Goal: Task Accomplishment & Management: Manage account settings

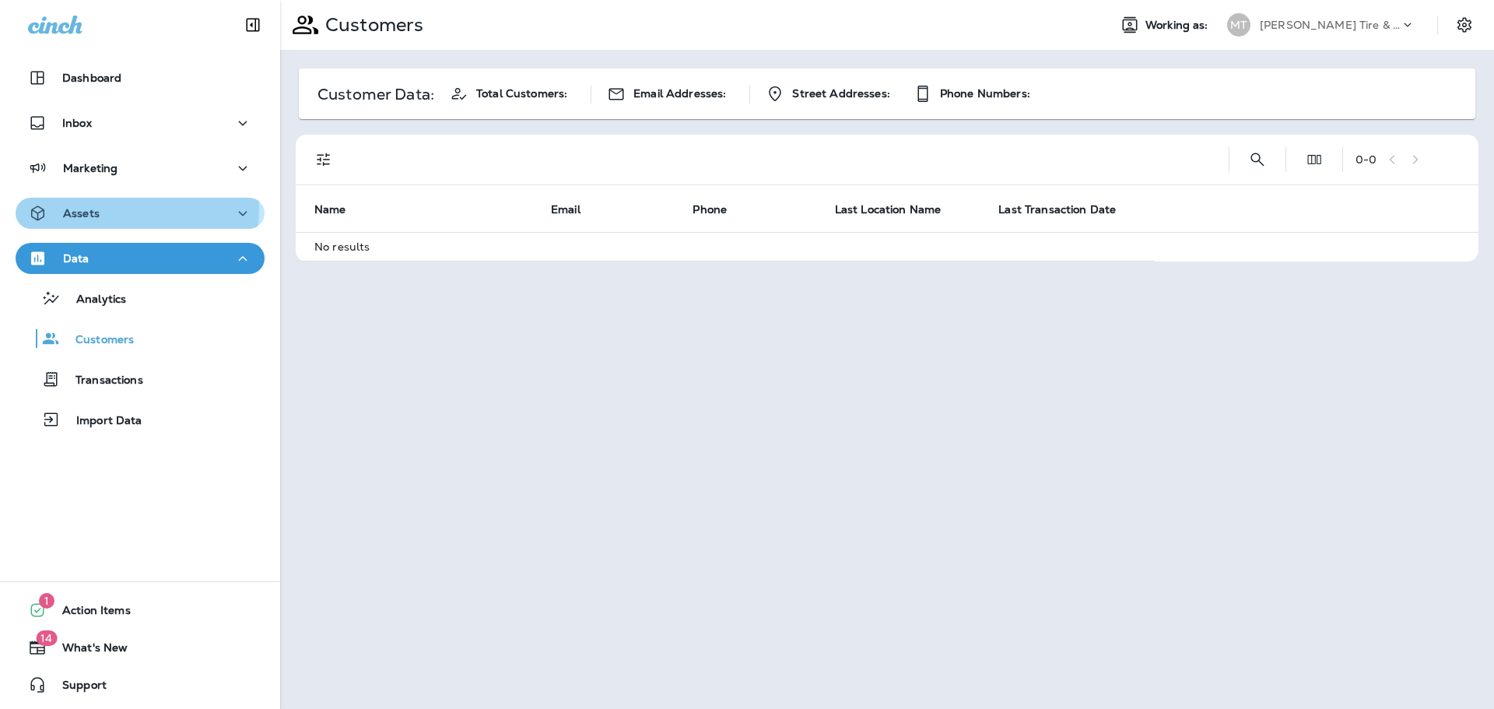
click at [72, 207] on p "Assets" at bounding box center [81, 213] width 37 height 12
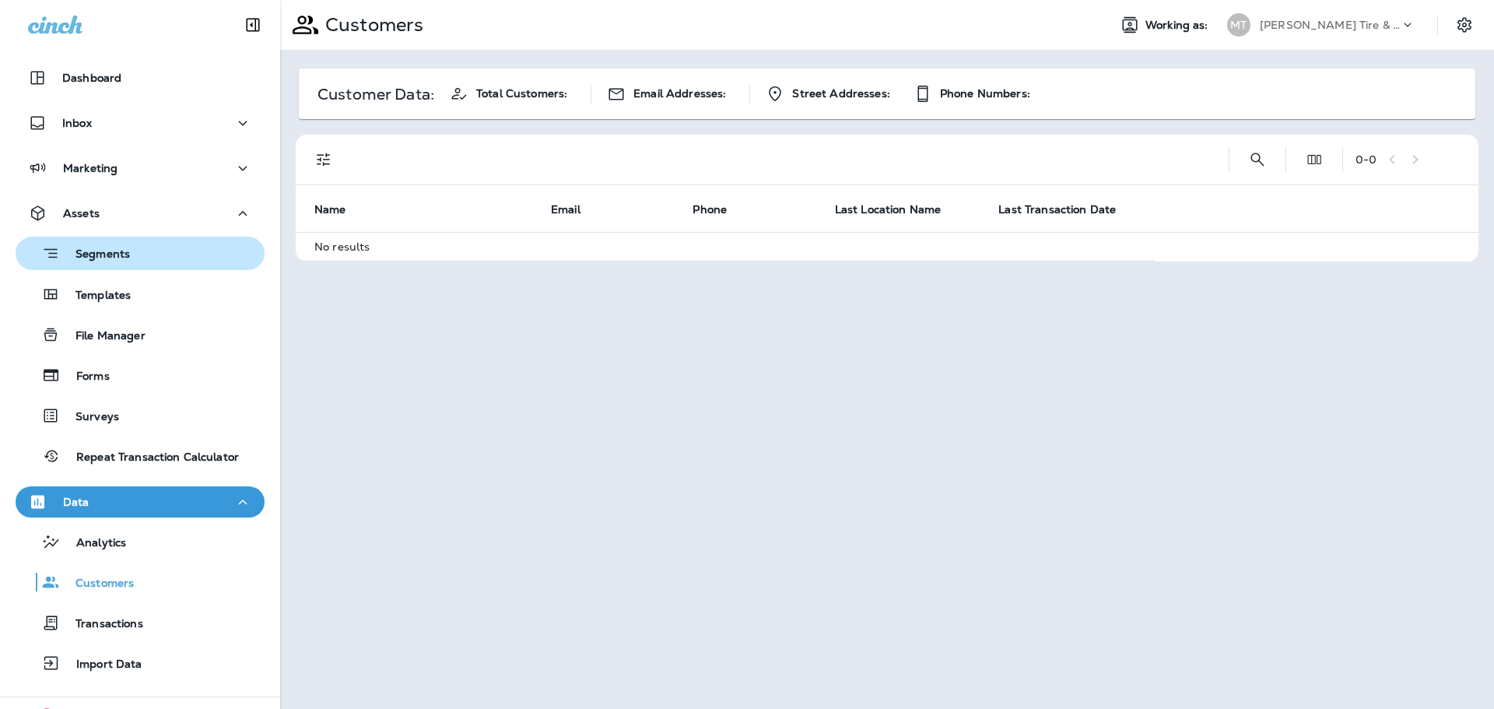
click at [95, 251] on p "Segments" at bounding box center [95, 255] width 70 height 16
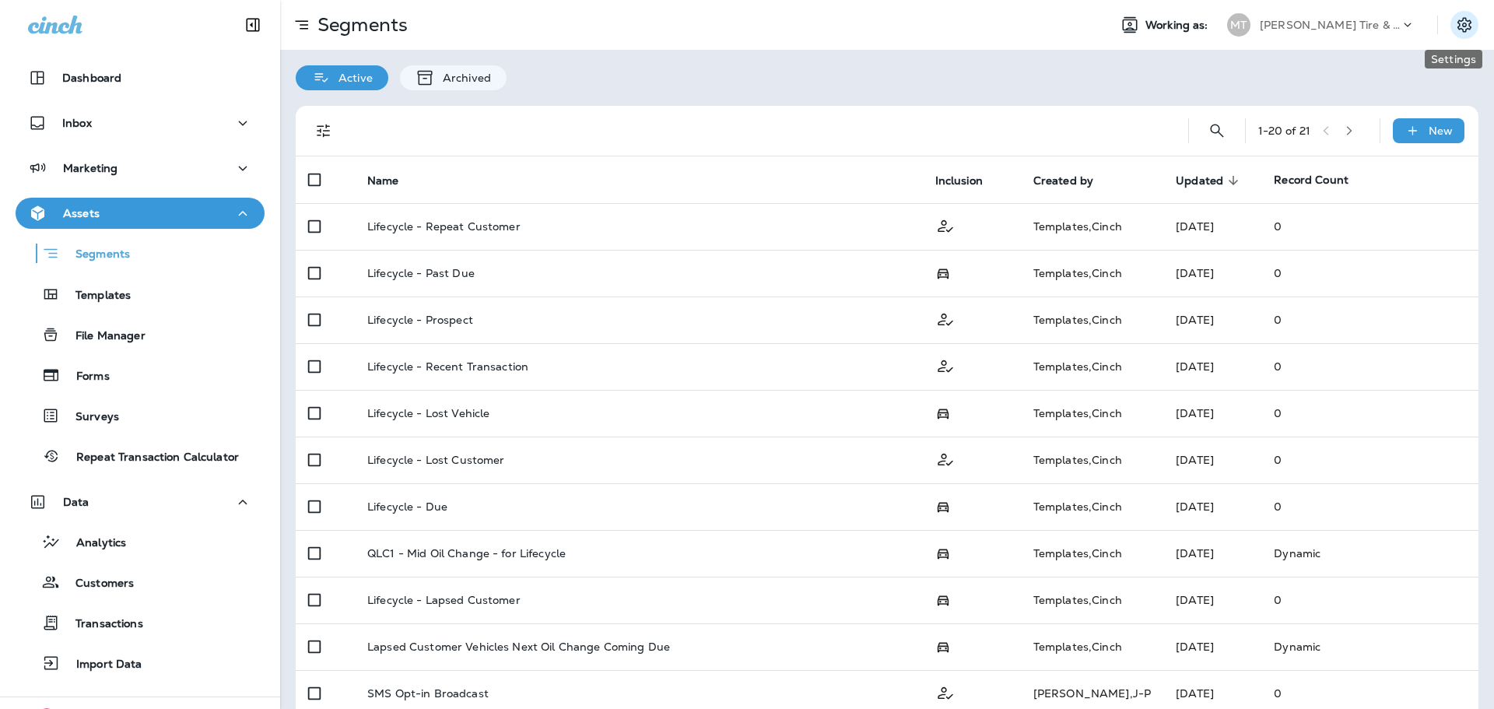
click at [1455, 20] on icon "Settings" at bounding box center [1464, 25] width 19 height 19
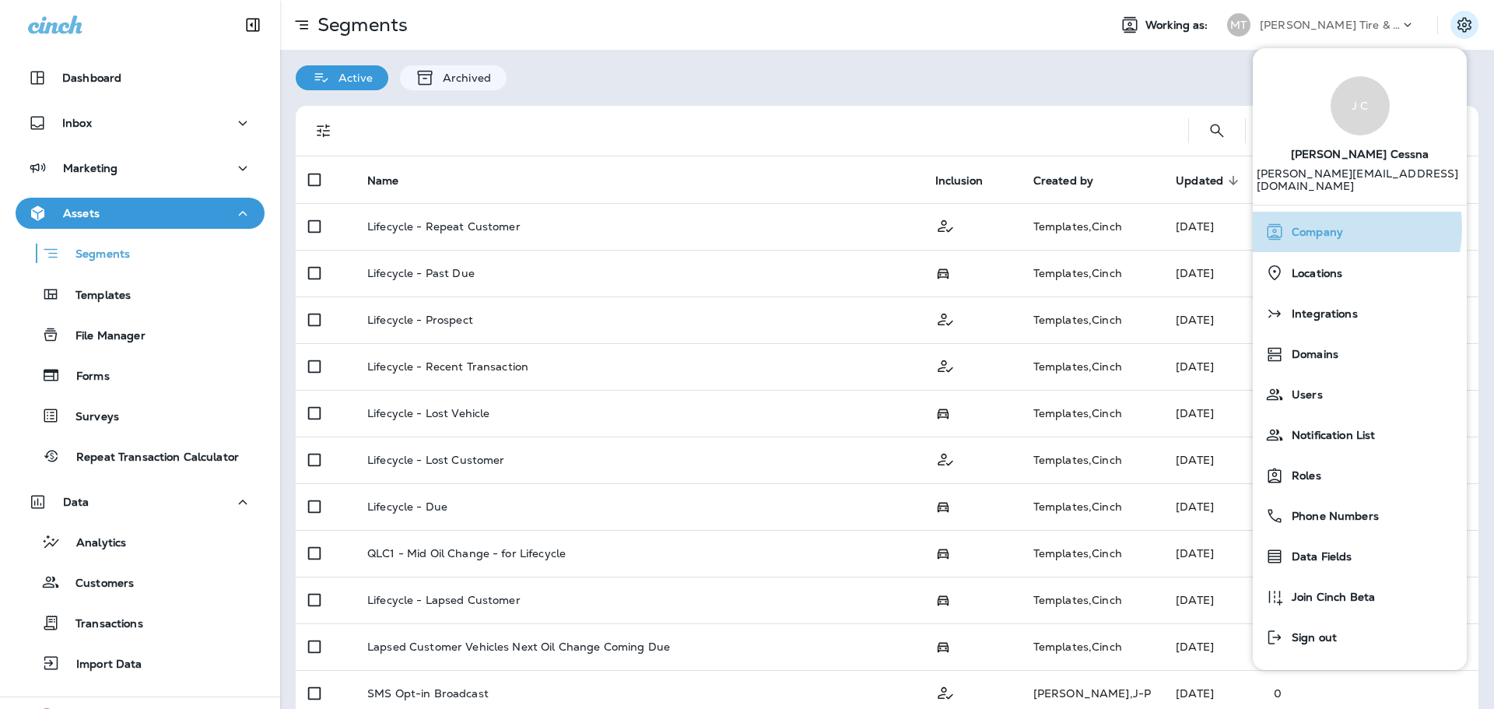
click at [1312, 226] on span "Company" at bounding box center [1313, 232] width 59 height 13
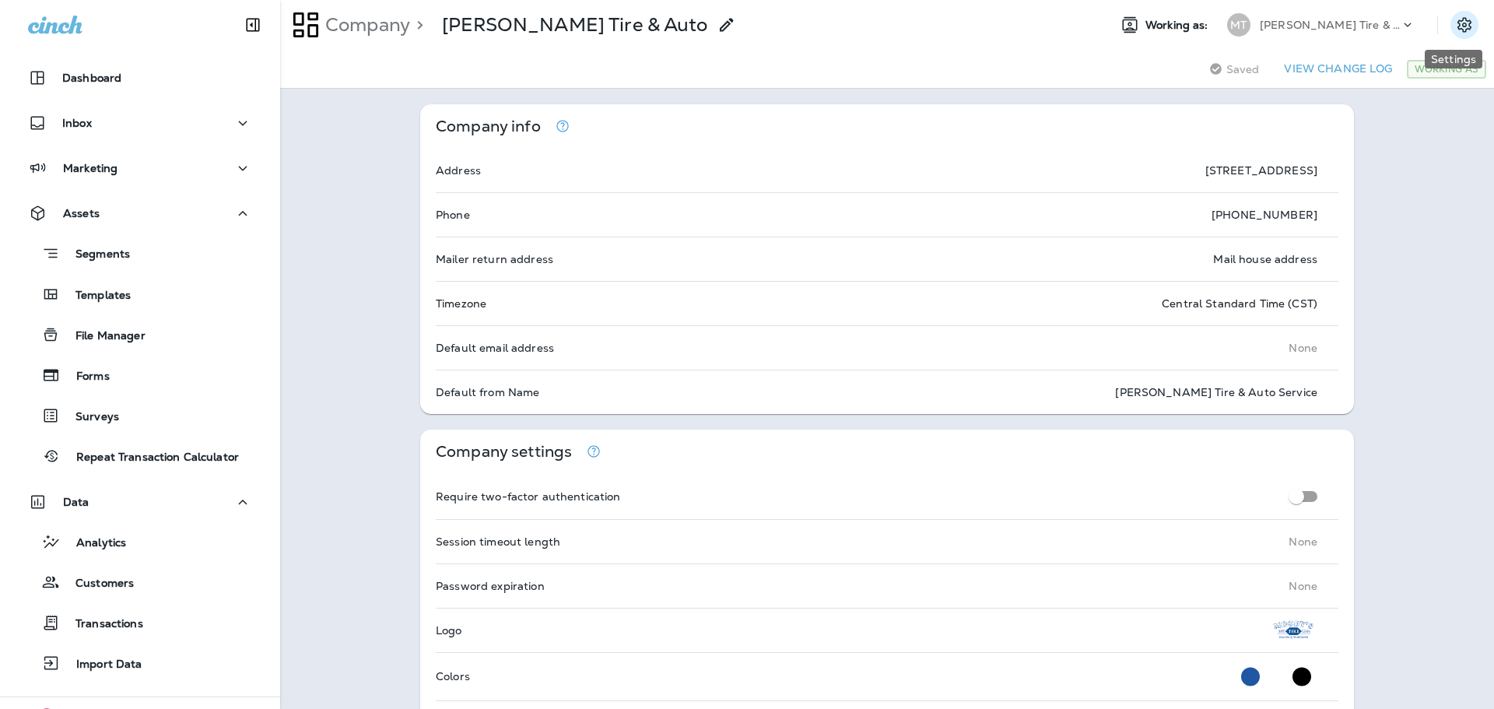
click at [1463, 25] on button "Settings" at bounding box center [1465, 25] width 28 height 28
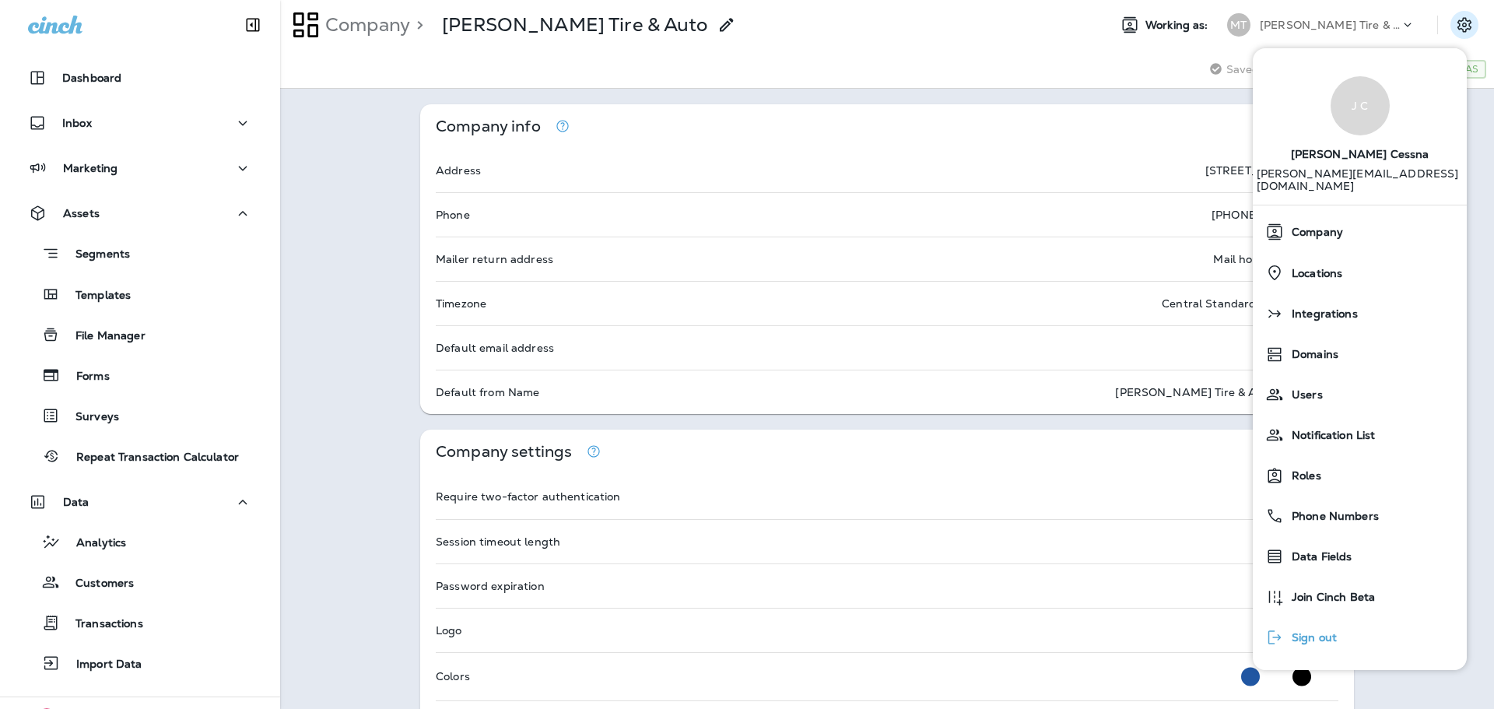
click at [1310, 631] on span "Sign out" at bounding box center [1310, 637] width 53 height 13
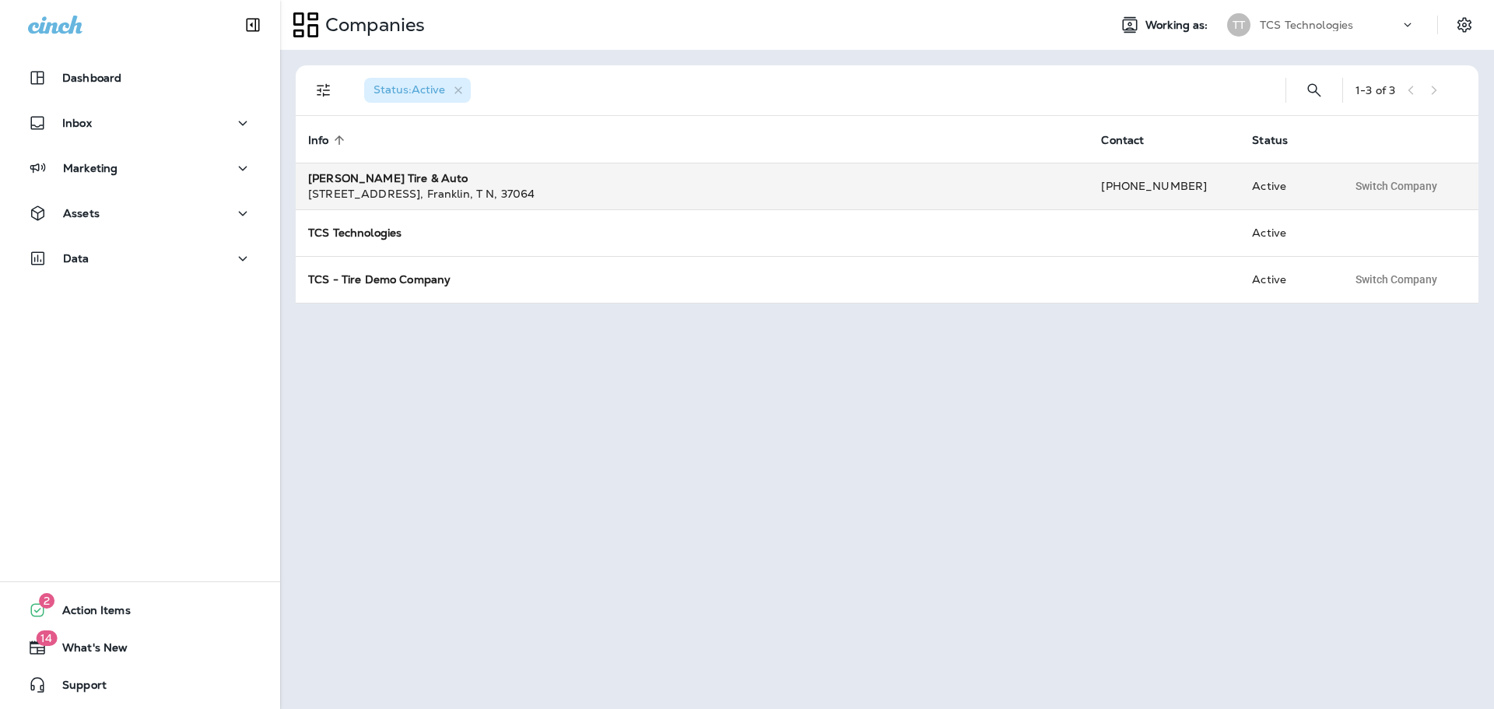
click at [402, 177] on strong "[PERSON_NAME] Tire & Auto" at bounding box center [388, 178] width 160 height 14
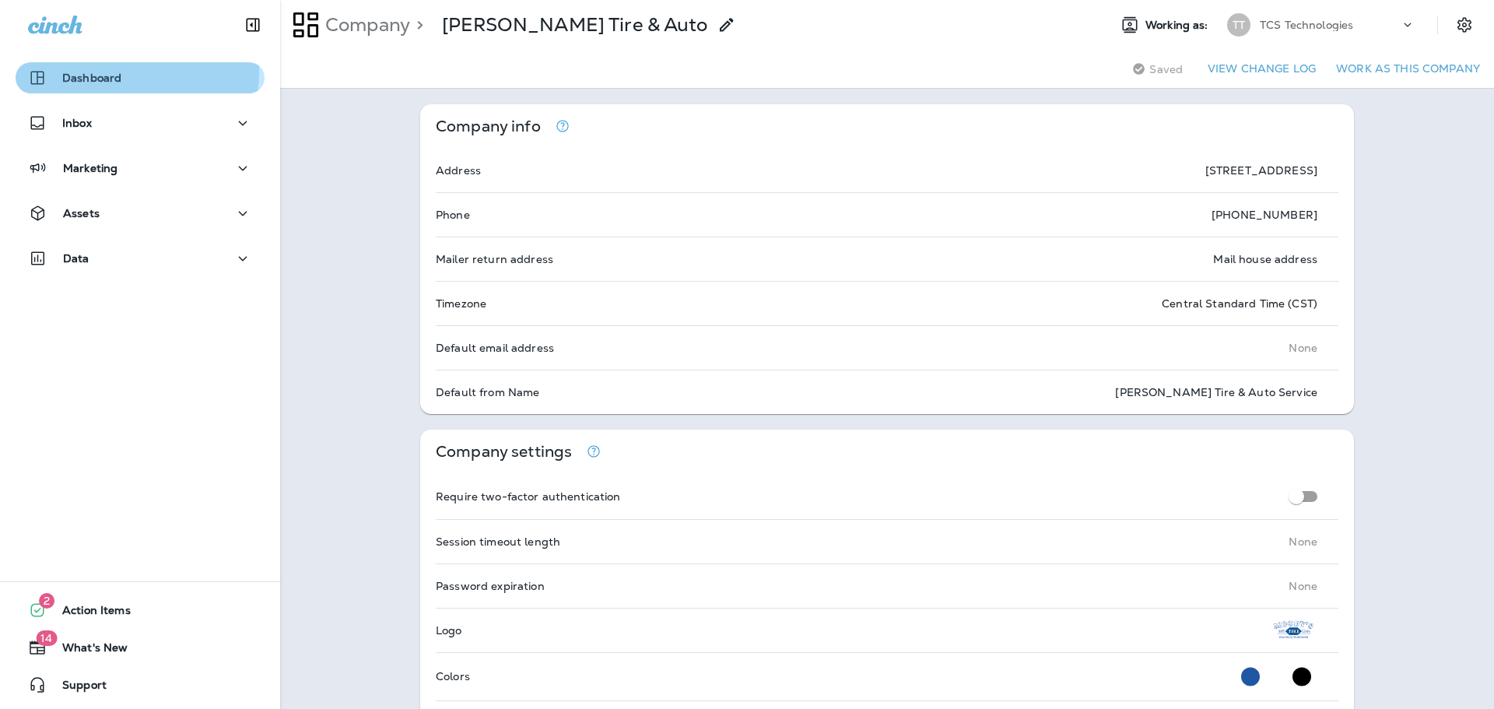
click at [89, 72] on p "Dashboard" at bounding box center [91, 78] width 59 height 12
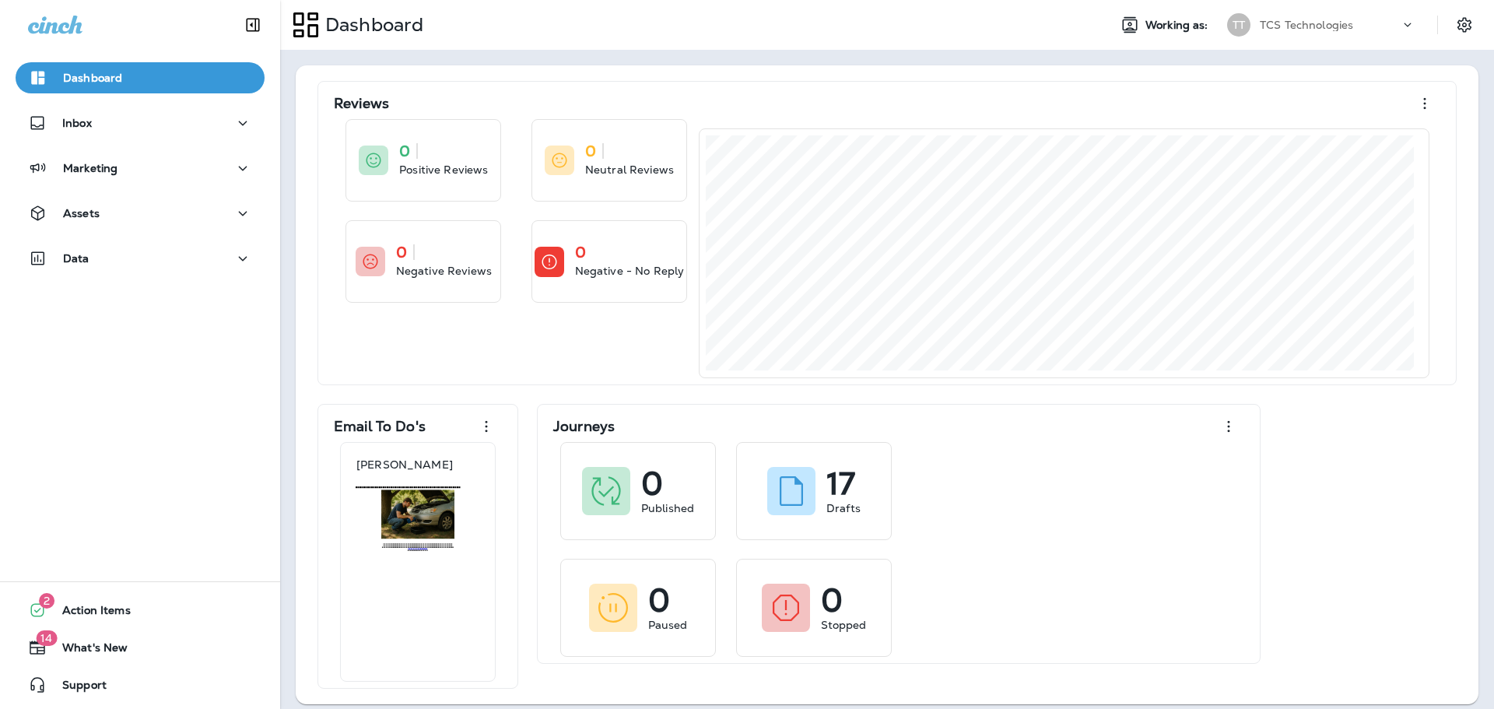
click at [1337, 8] on div "Dashboard Working as: TT TCS Technologies" at bounding box center [887, 25] width 1214 height 50
click at [1333, 26] on p "TCS Technologies" at bounding box center [1306, 25] width 93 height 12
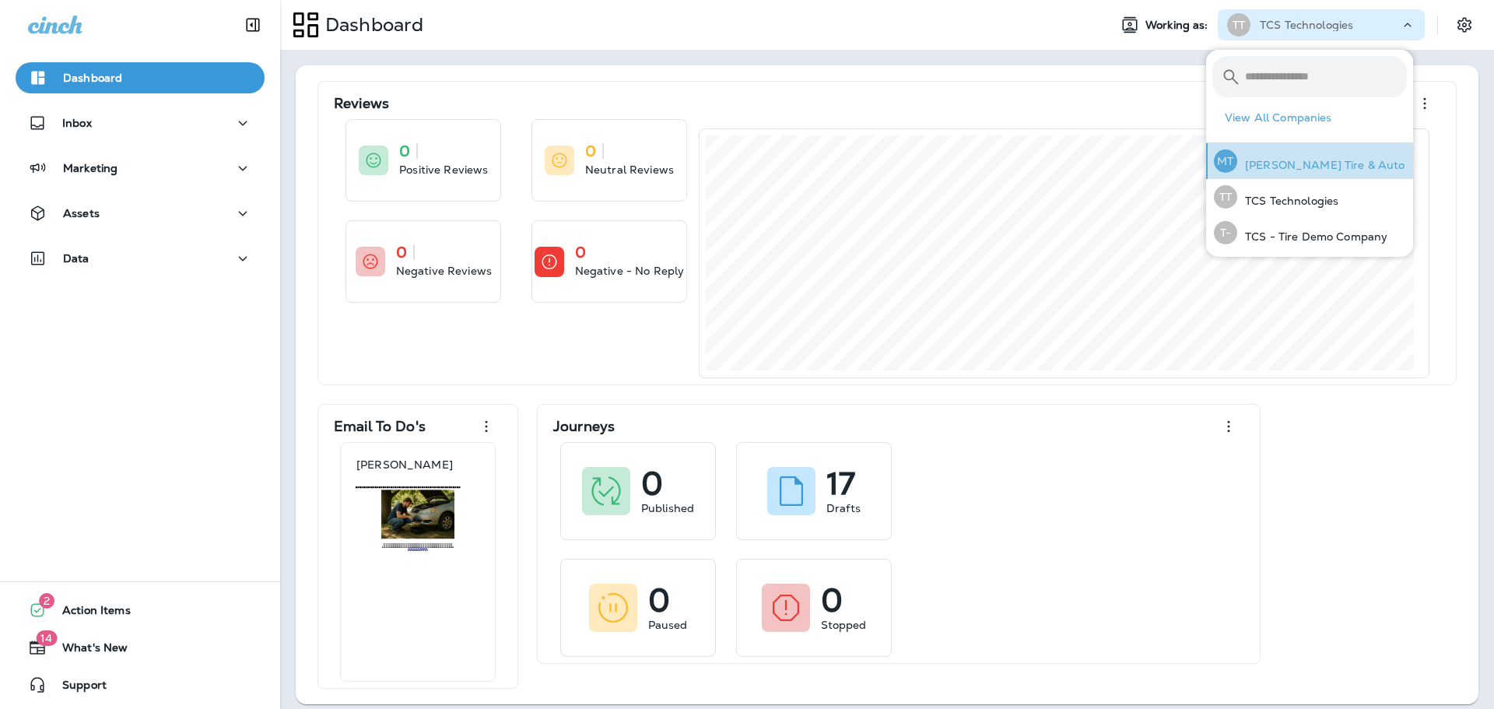
click at [1312, 175] on div "MT Moody's Tire & Auto" at bounding box center [1310, 161] width 204 height 36
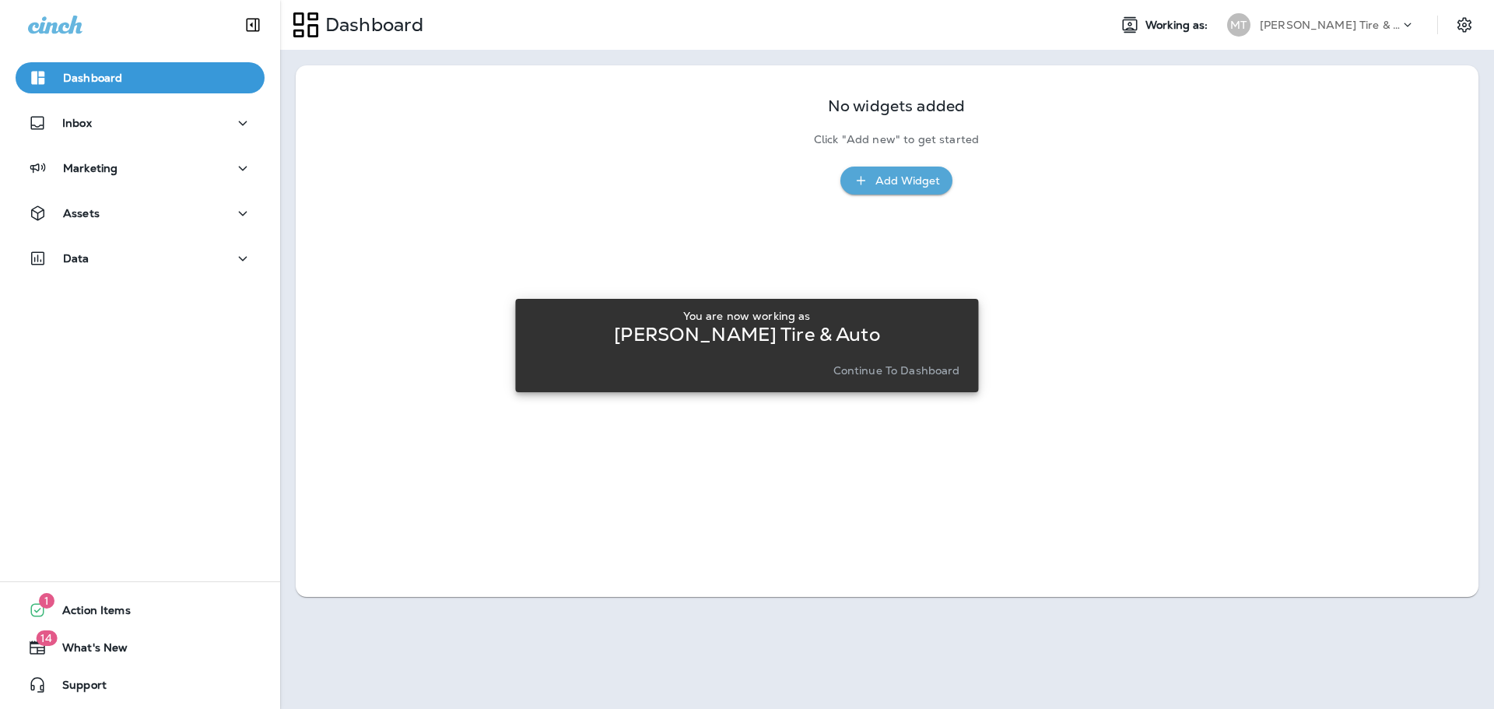
click at [916, 376] on p "Continue to Dashboard" at bounding box center [896, 370] width 127 height 12
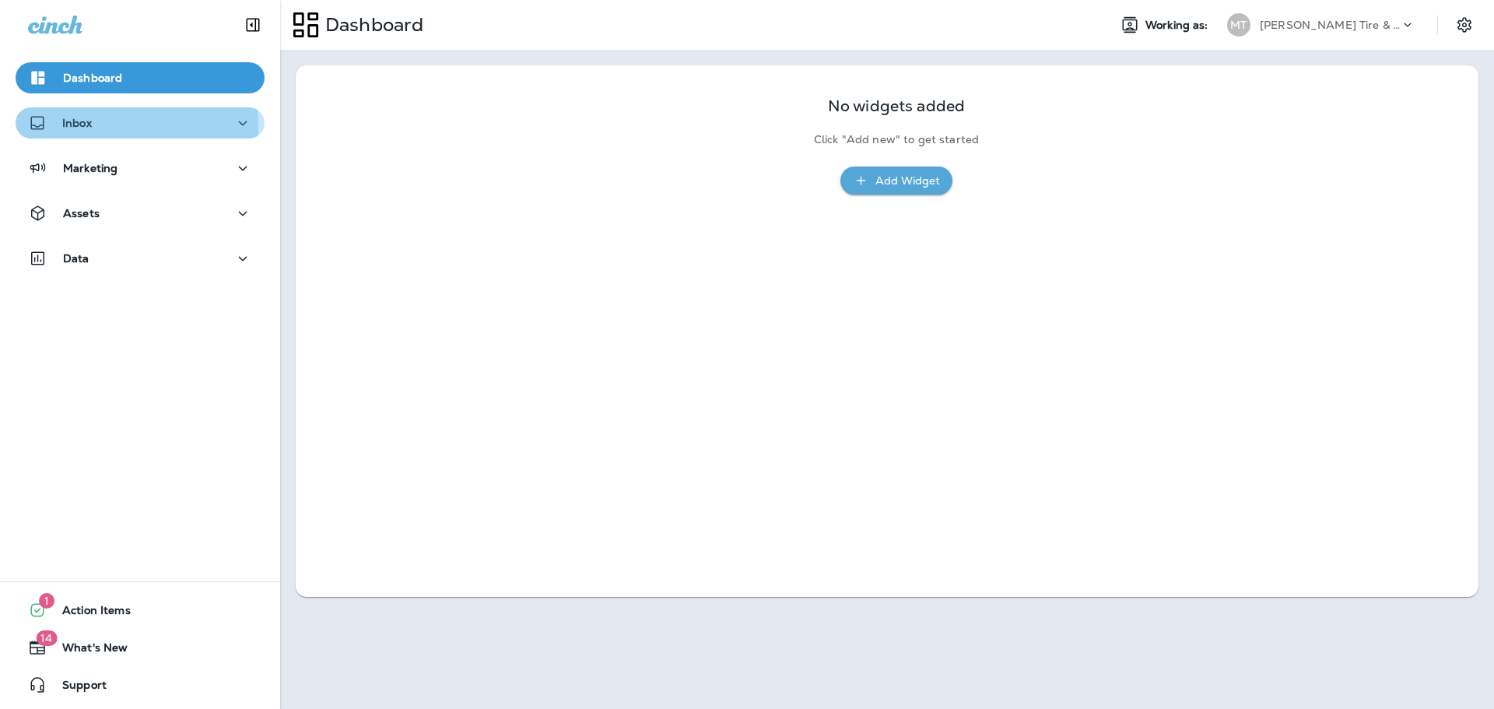
click at [70, 127] on p "Inbox" at bounding box center [77, 123] width 30 height 12
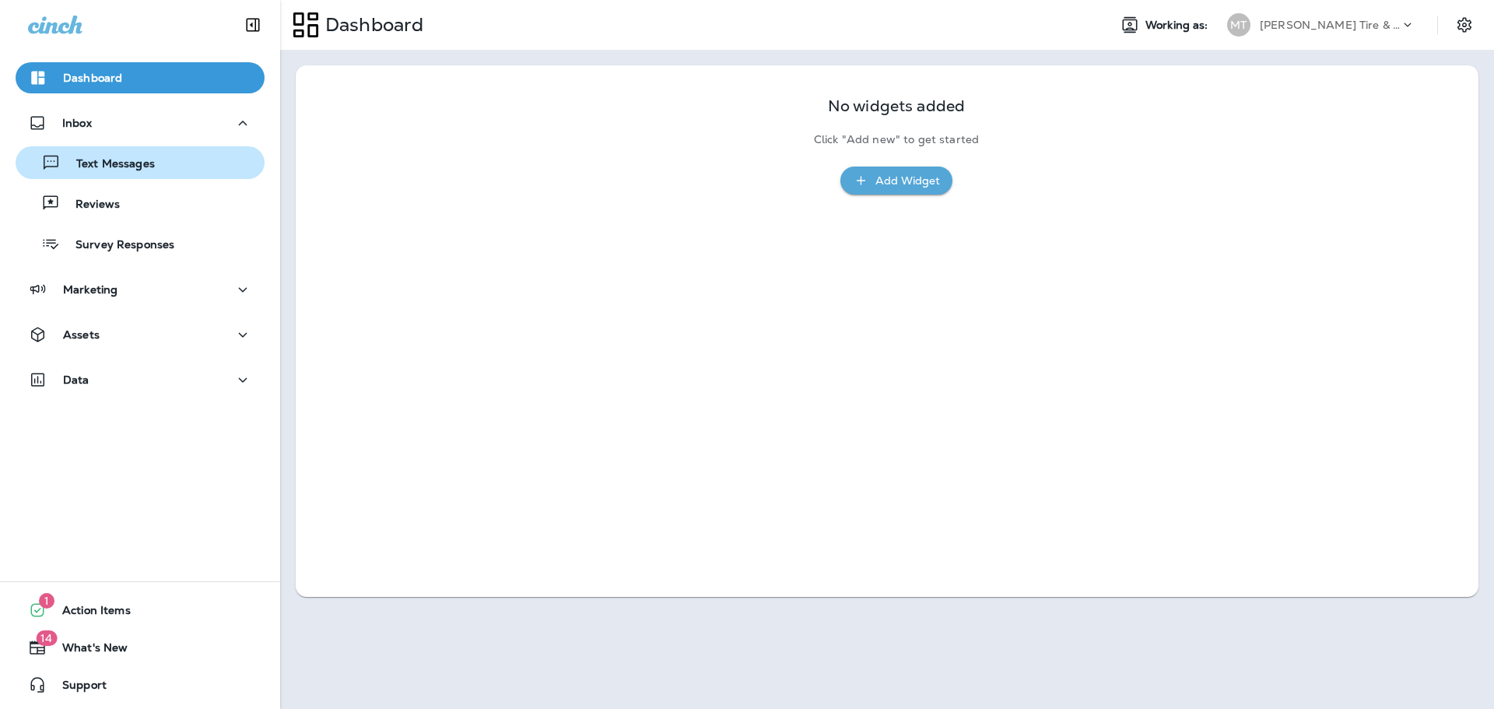
click at [87, 165] on p "Text Messages" at bounding box center [108, 164] width 94 height 15
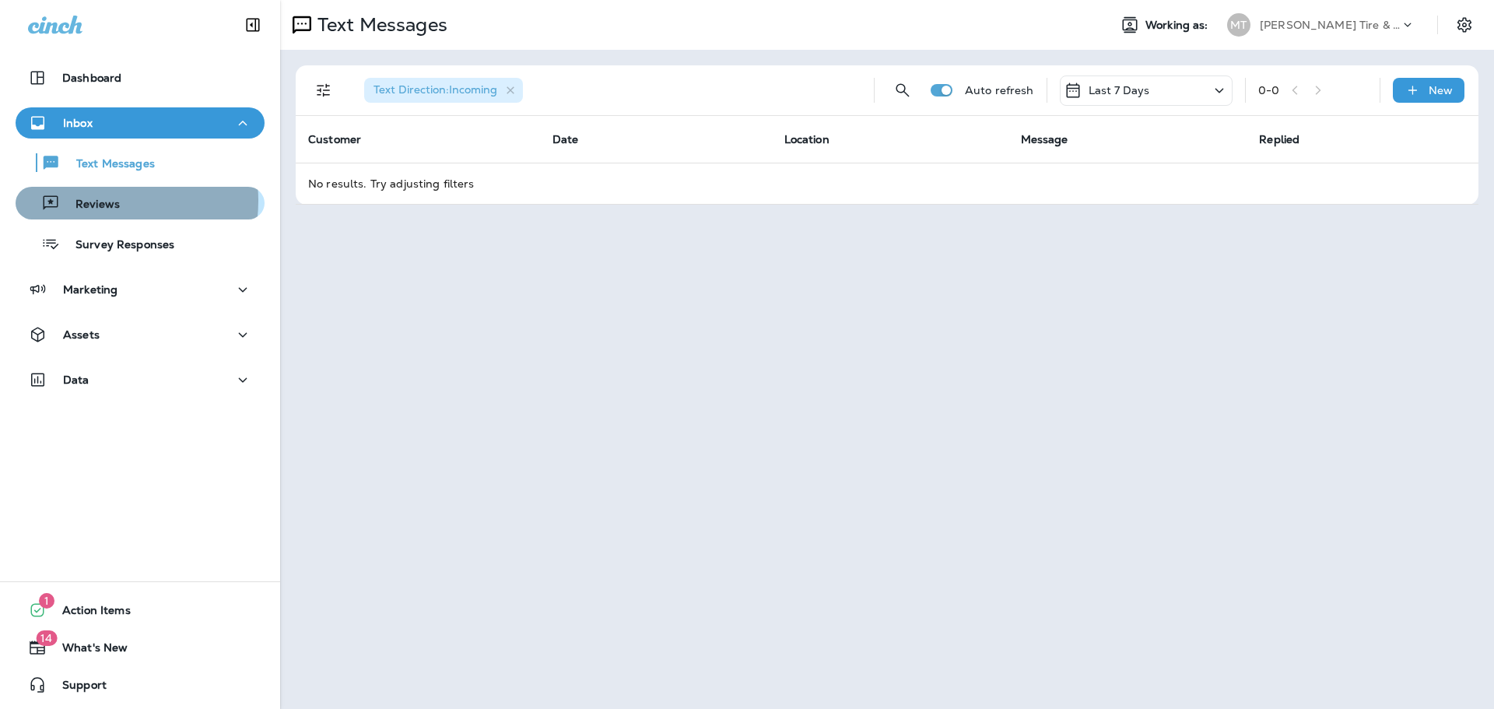
click at [95, 201] on p "Reviews" at bounding box center [90, 205] width 60 height 15
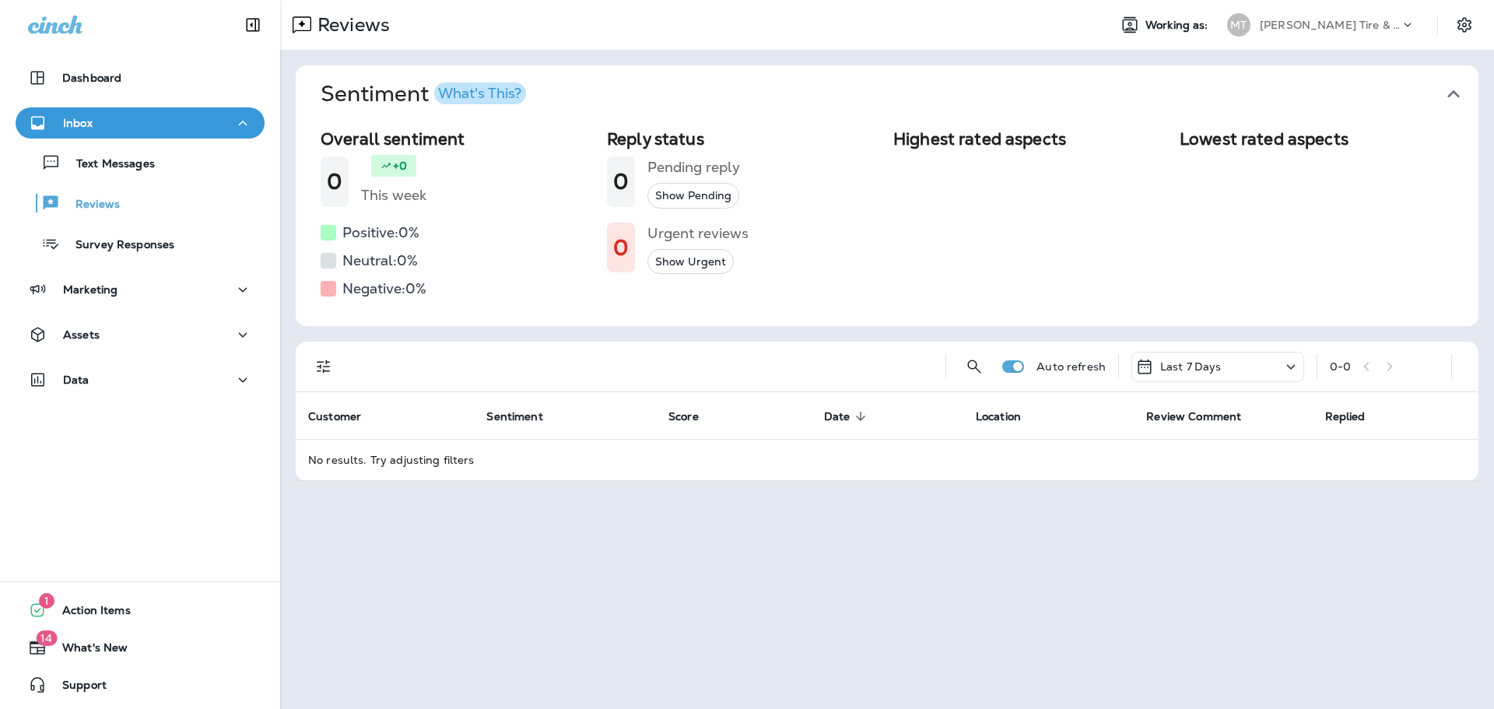
click at [91, 118] on p "Inbox" at bounding box center [78, 123] width 30 height 12
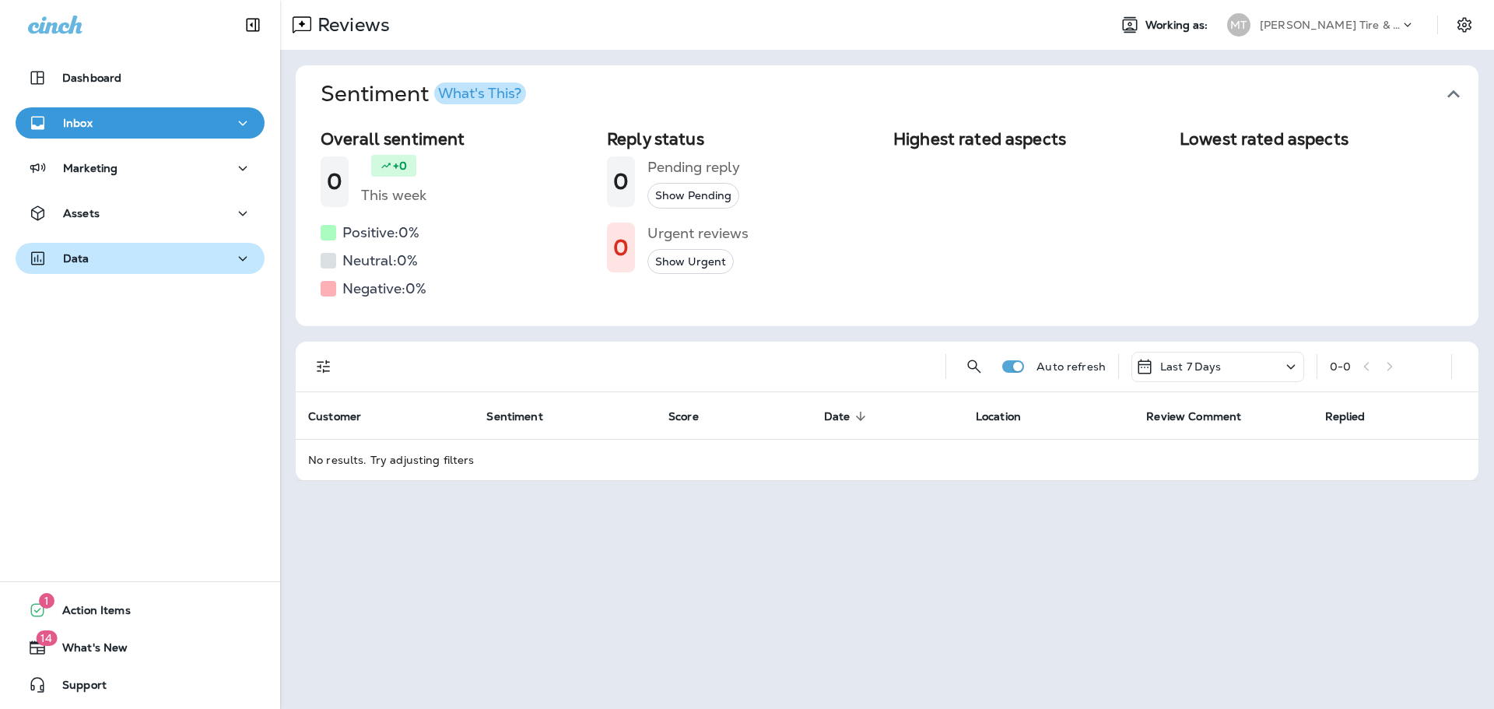
click at [80, 268] on div "Data" at bounding box center [58, 258] width 61 height 19
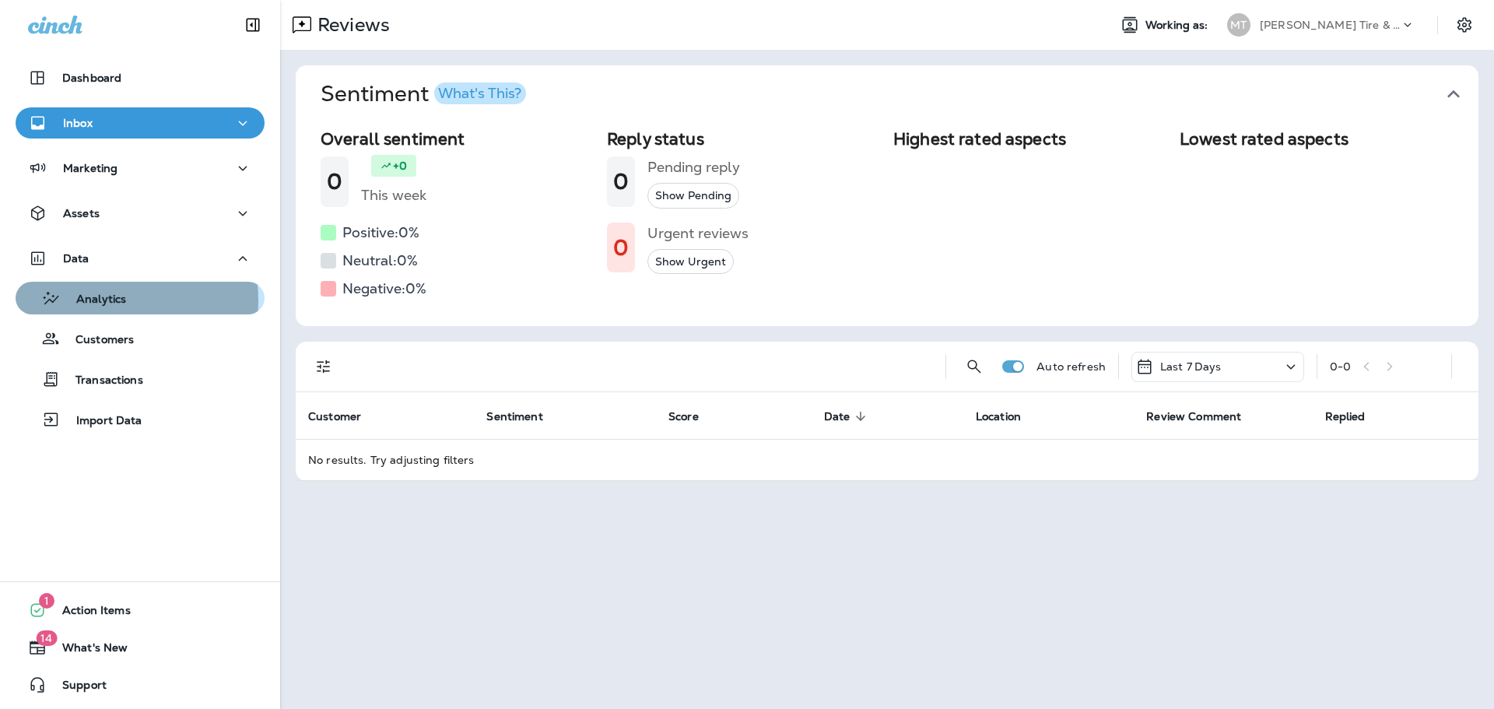
click at [82, 300] on p "Analytics" at bounding box center [93, 300] width 65 height 15
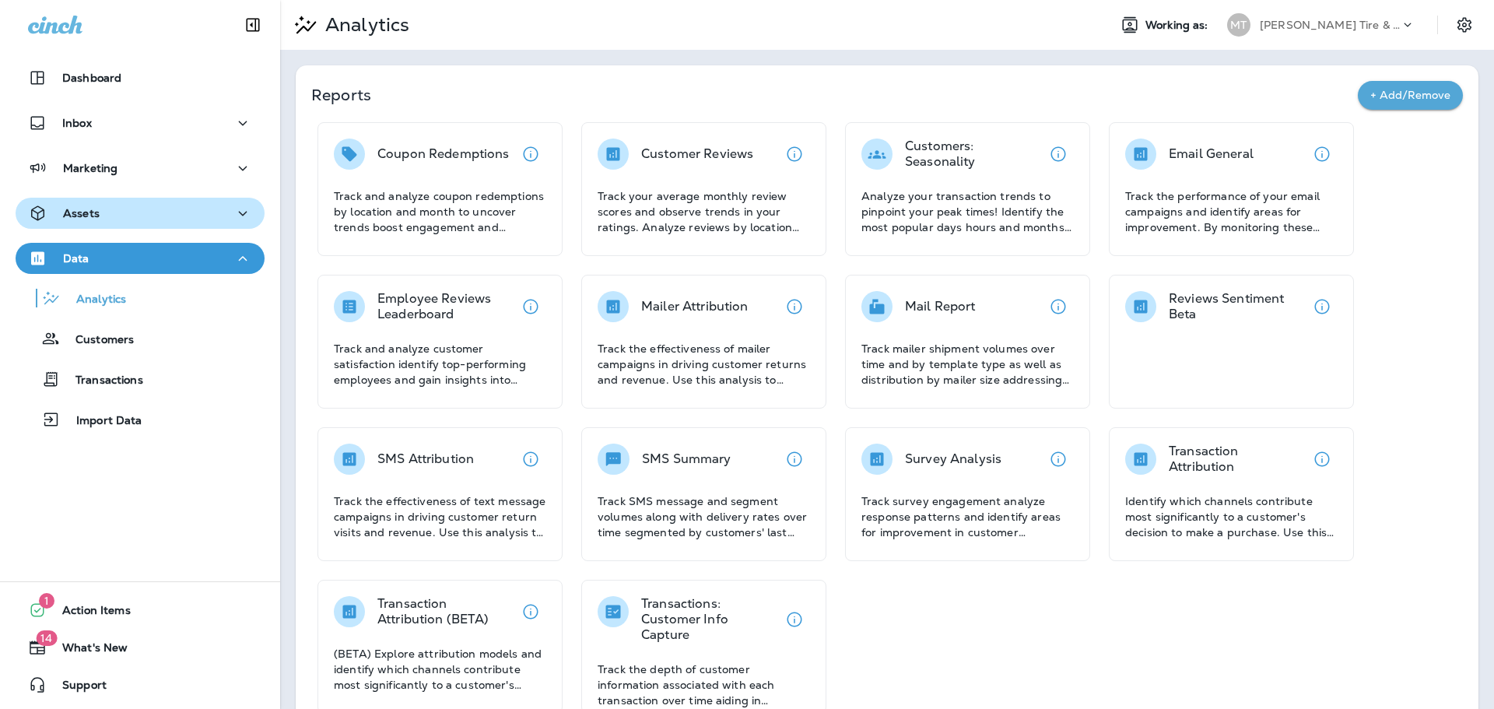
click at [95, 223] on button "Assets" at bounding box center [140, 213] width 249 height 31
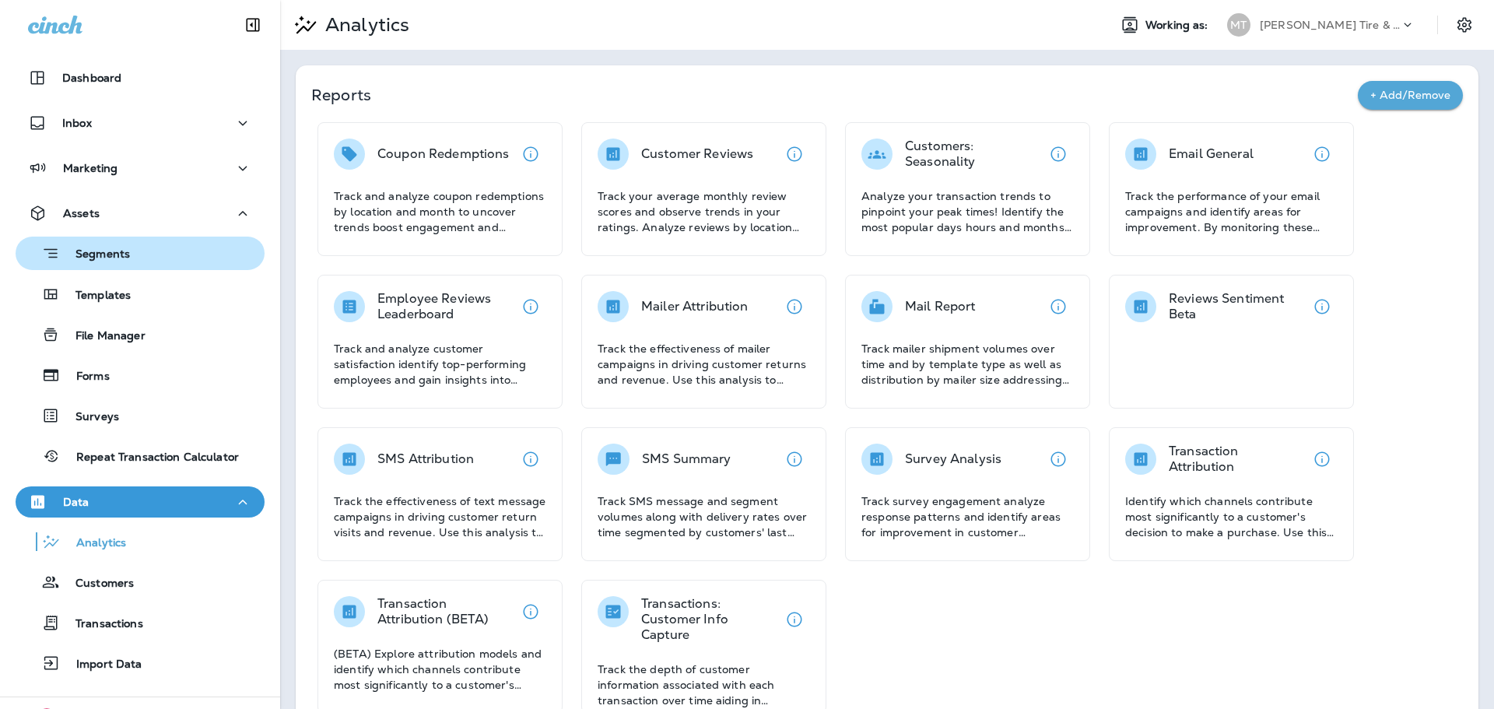
click at [104, 264] on div "Segments" at bounding box center [76, 253] width 108 height 24
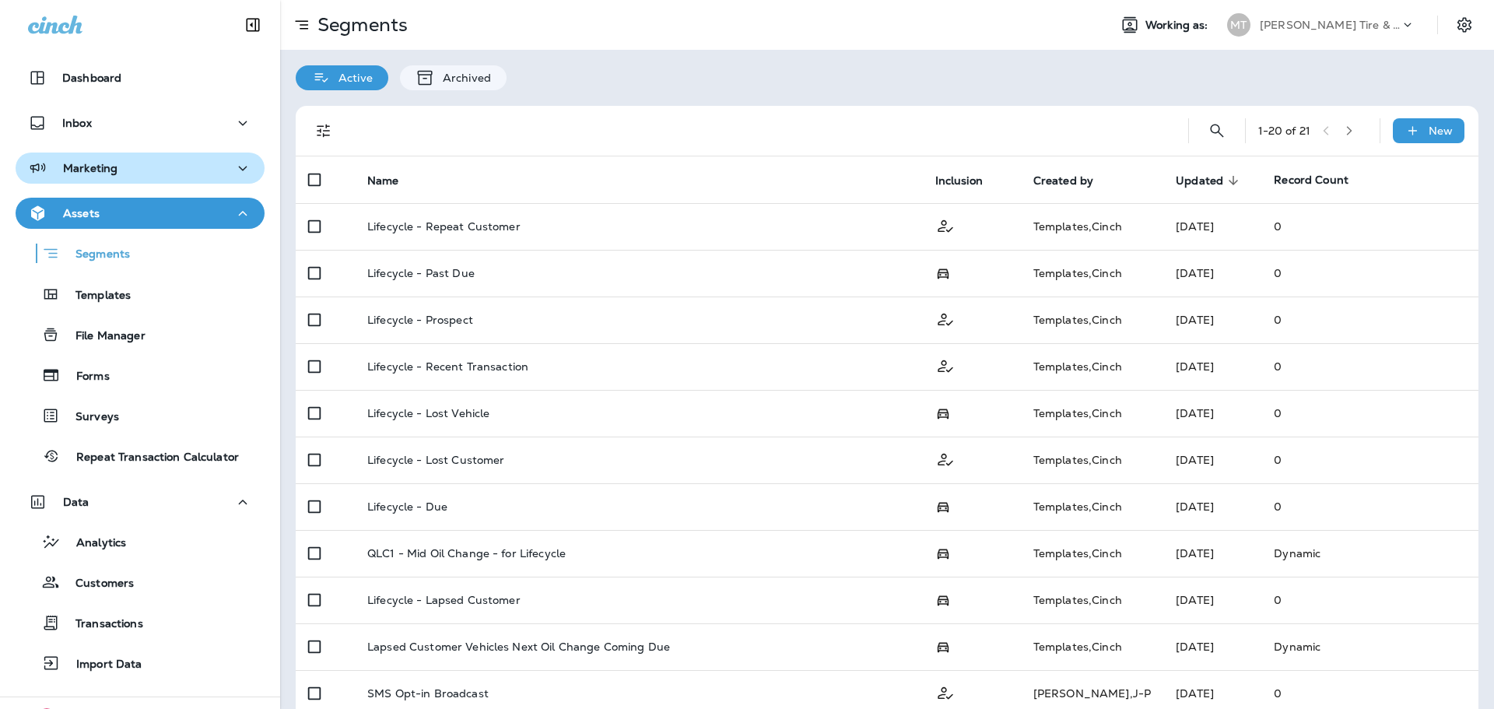
click at [96, 165] on p "Marketing" at bounding box center [90, 168] width 54 height 12
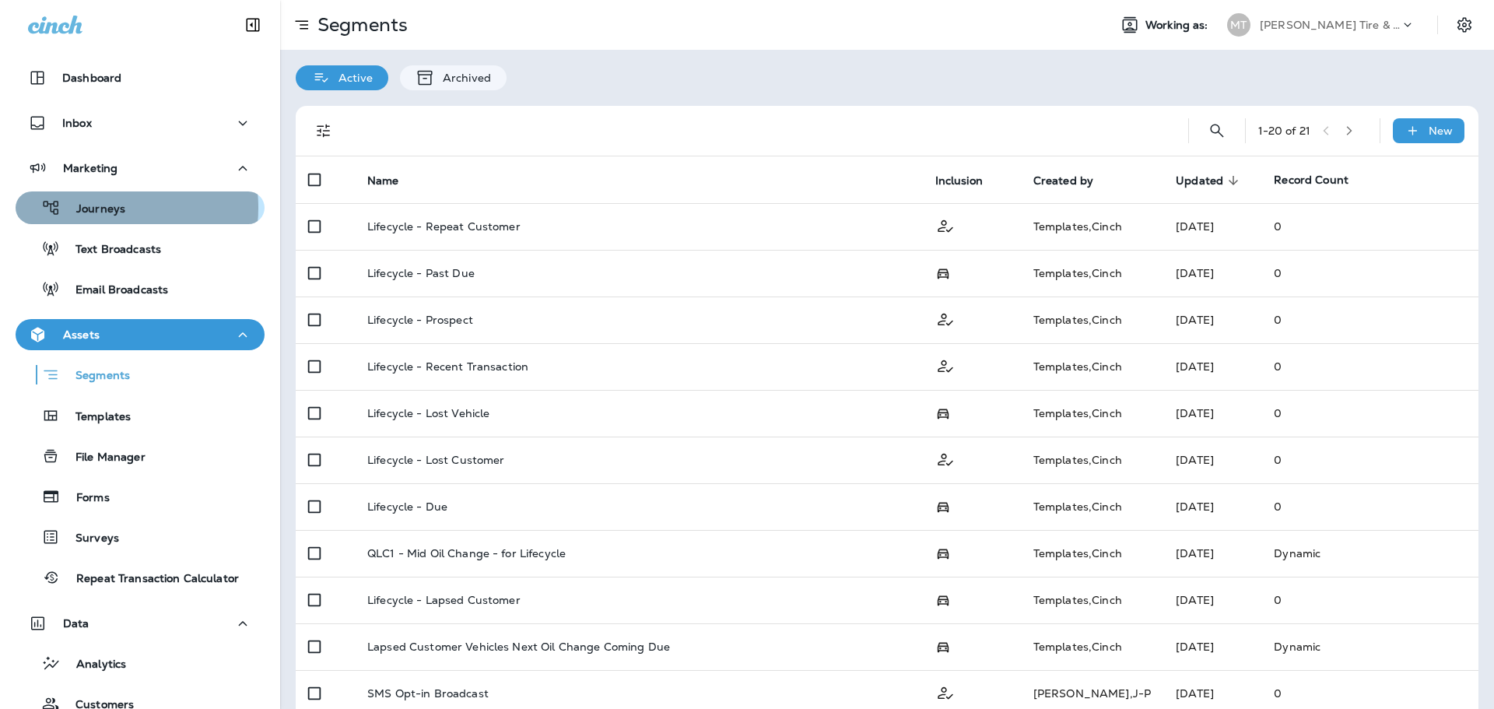
click at [101, 208] on p "Journeys" at bounding box center [93, 209] width 65 height 15
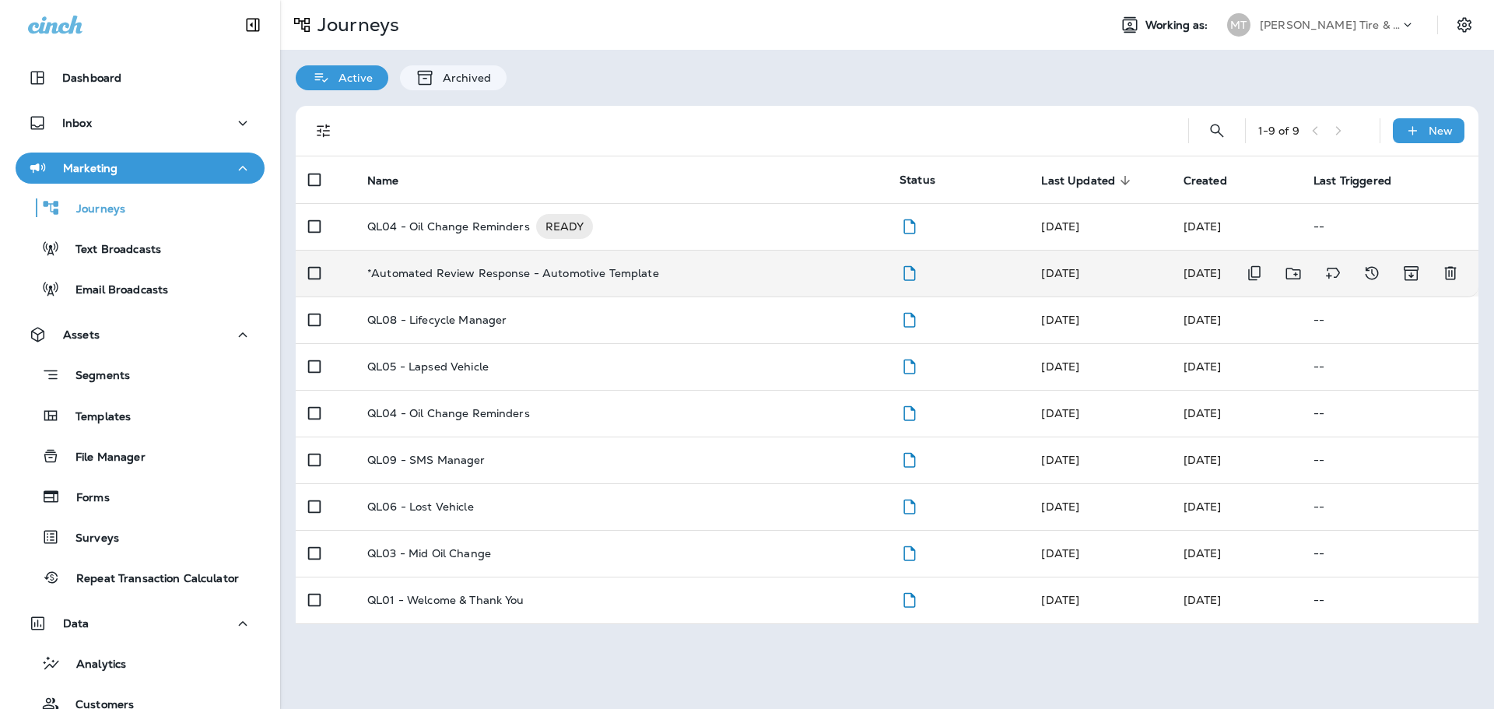
click at [530, 270] on p "*Automated Review Response - Automotive Template" at bounding box center [513, 273] width 292 height 12
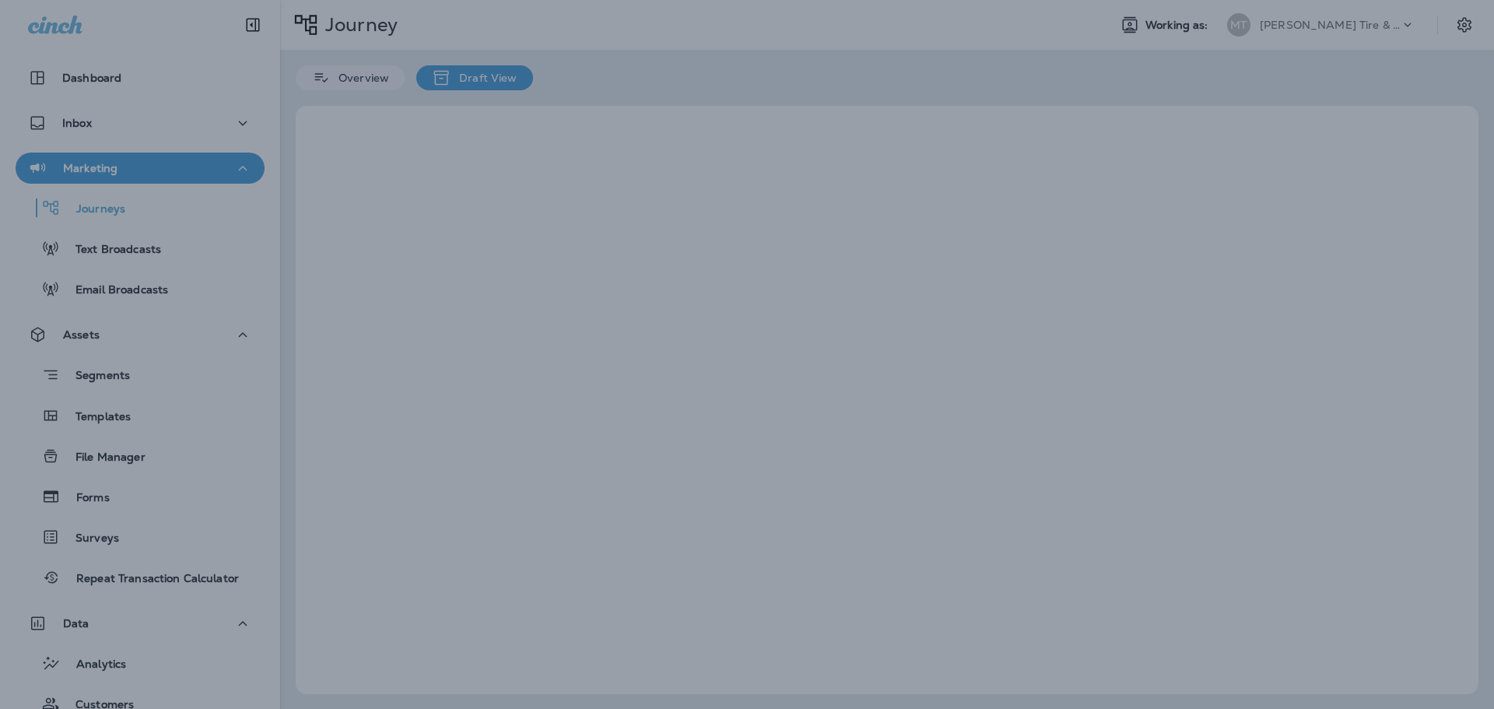
click at [530, 270] on div at bounding box center [747, 354] width 1494 height 709
